Goal: Check status: Check status

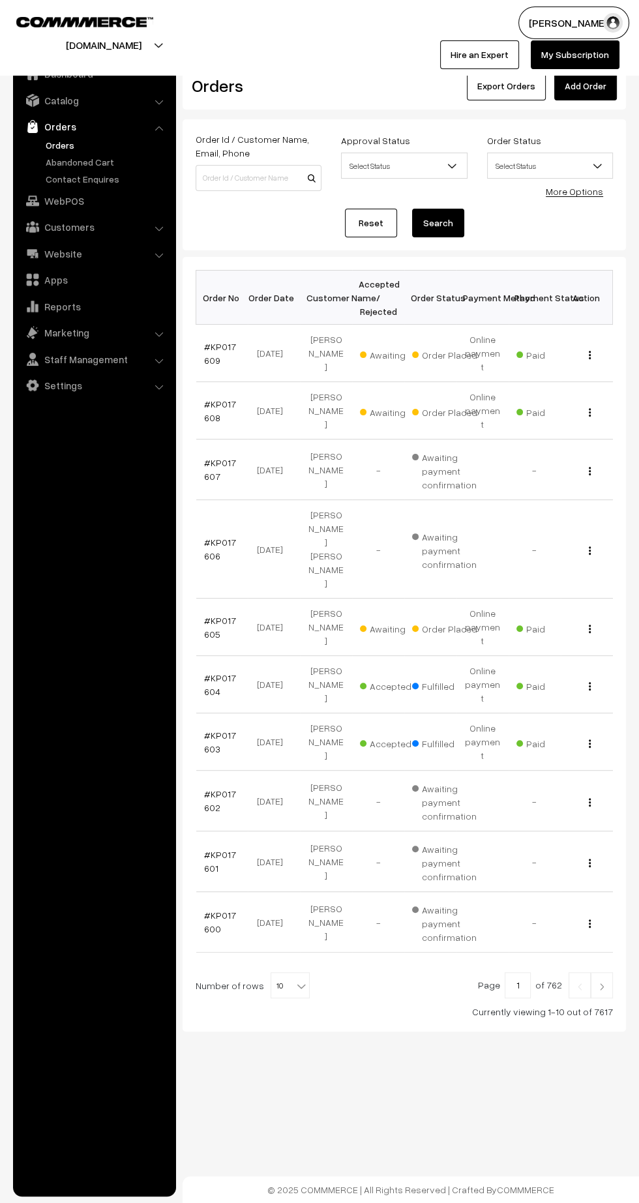
click at [208, 351] on link "#KP017609" at bounding box center [220, 353] width 32 height 25
click at [208, 398] on link "#KP017608" at bounding box center [220, 410] width 32 height 25
click at [220, 615] on link "#KP017605" at bounding box center [220, 627] width 32 height 25
